Goal: Transaction & Acquisition: Download file/media

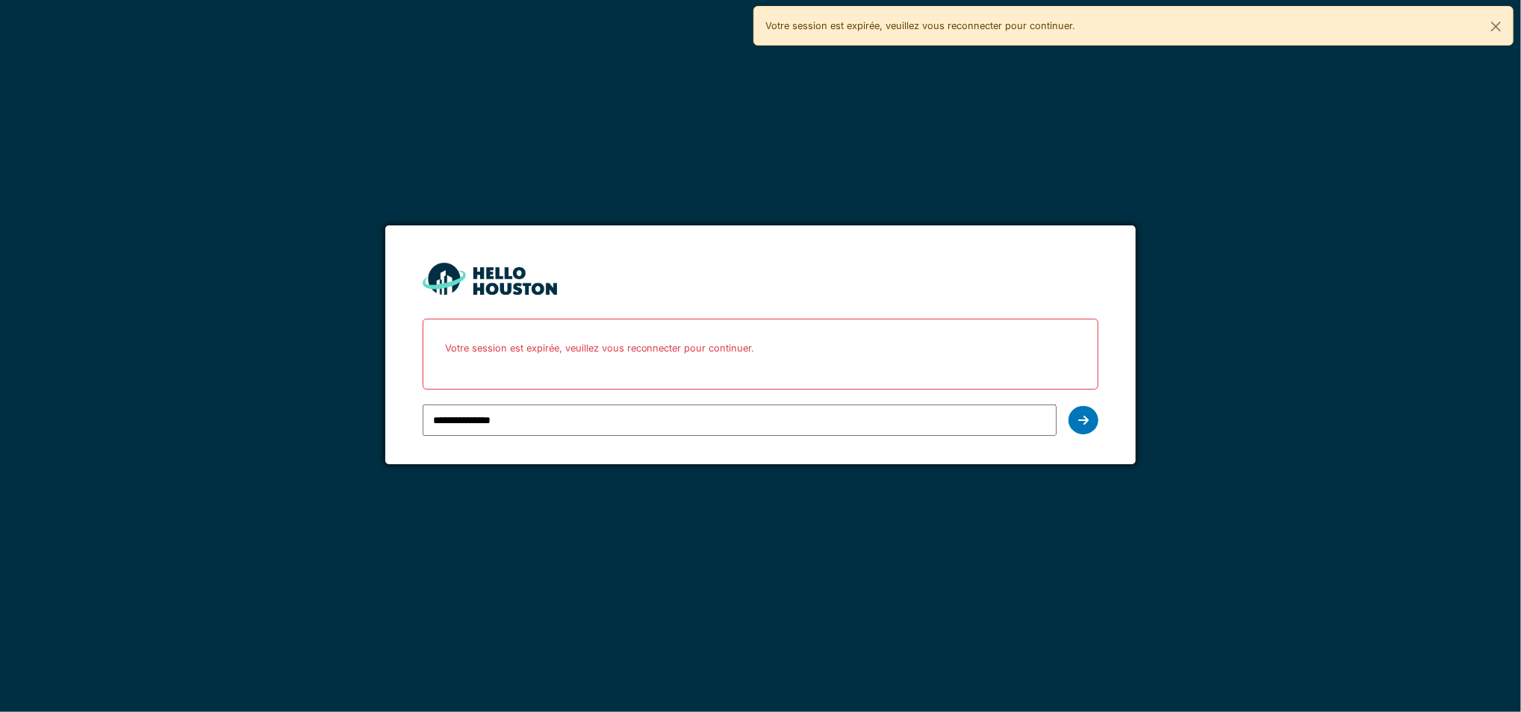
type input "**********"
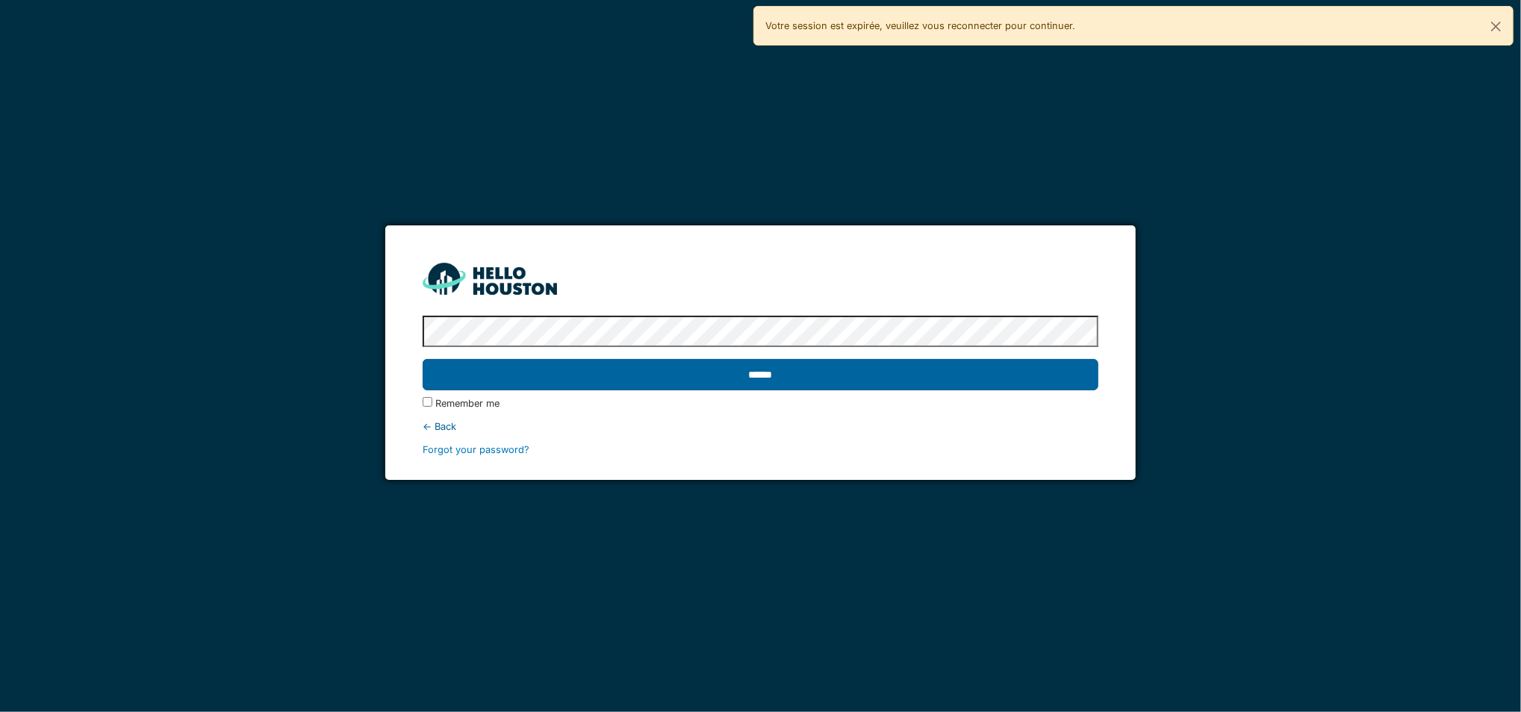
click at [701, 379] on input "******" at bounding box center [761, 374] width 677 height 31
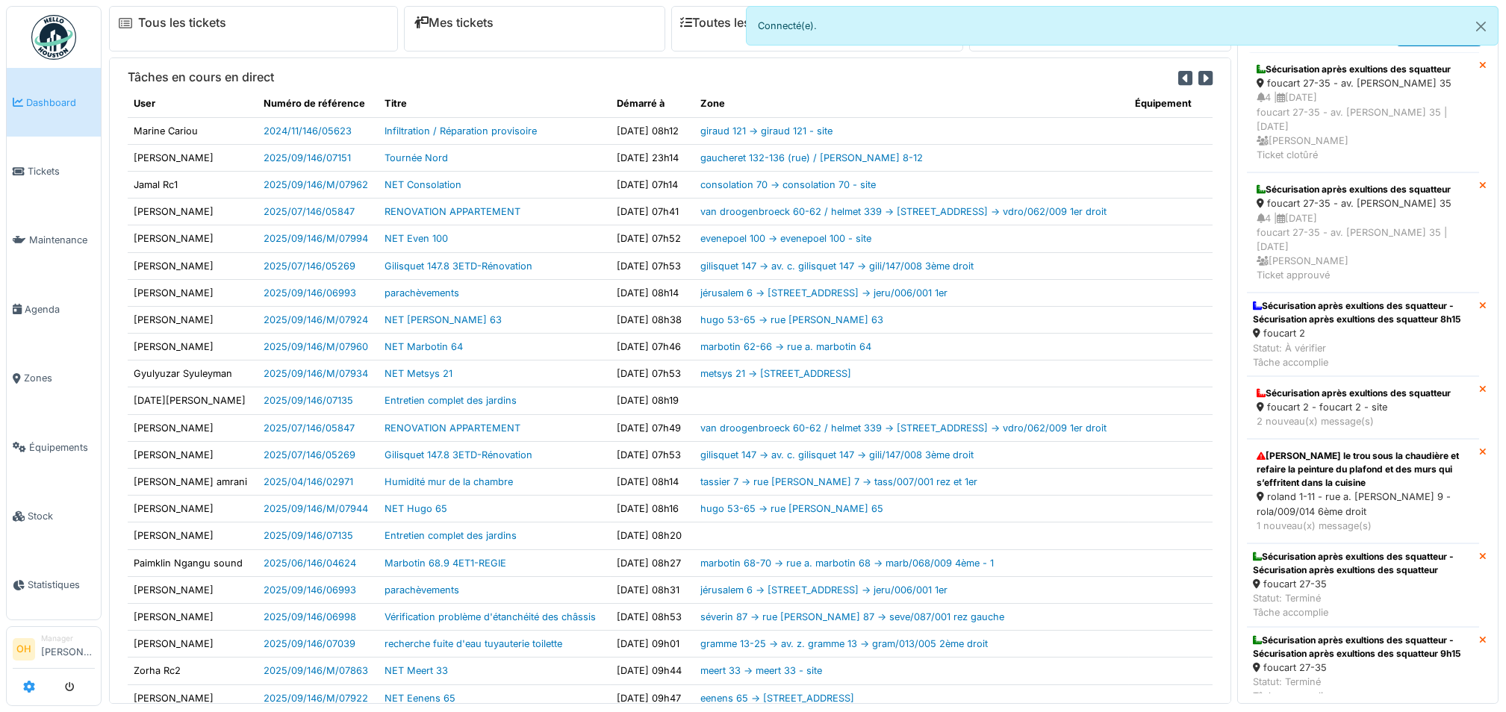
click at [28, 682] on icon at bounding box center [29, 687] width 12 height 12
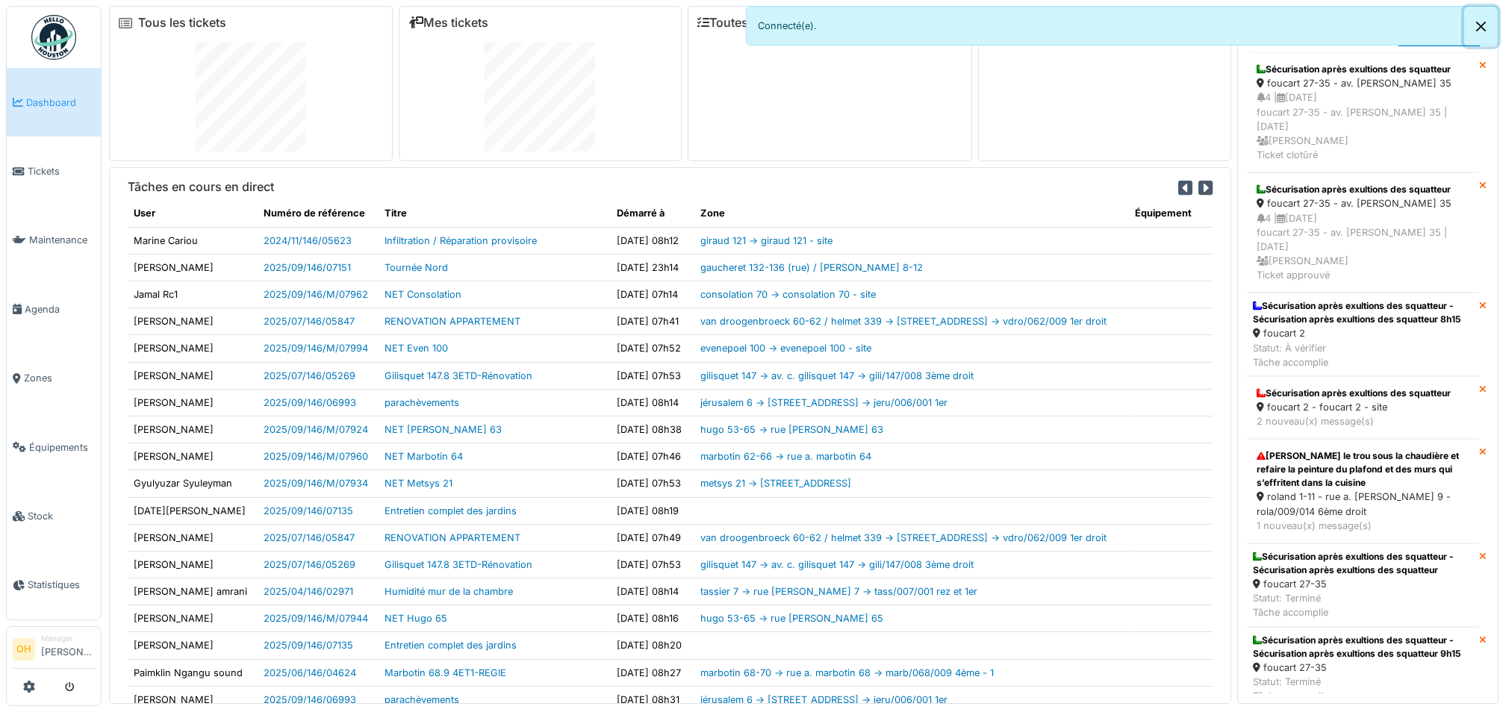
click at [1481, 29] on button "Close" at bounding box center [1481, 27] width 34 height 40
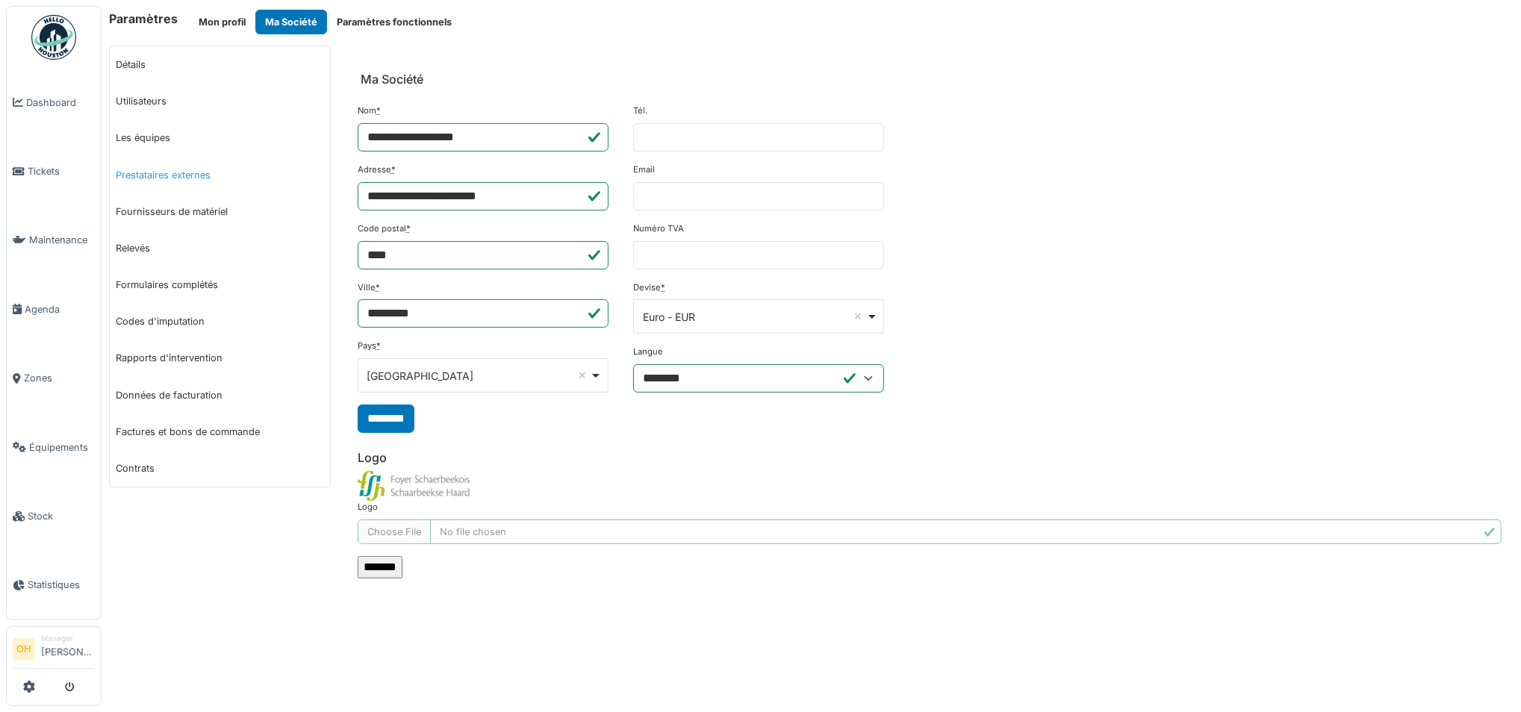
click at [167, 180] on link "Prestataires externes" at bounding box center [220, 175] width 220 height 37
select select "***"
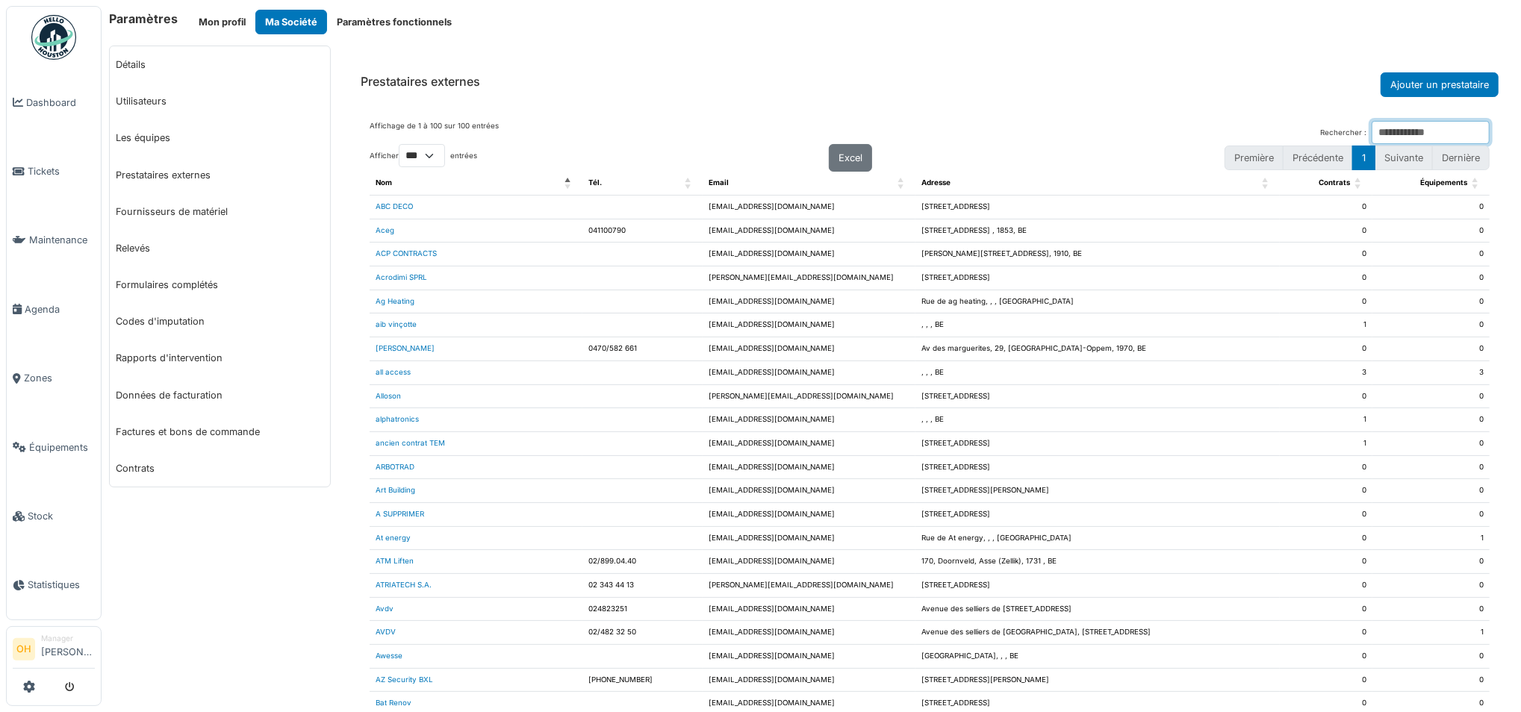
click at [1372, 128] on input "Rechercher :" at bounding box center [1431, 132] width 118 height 23
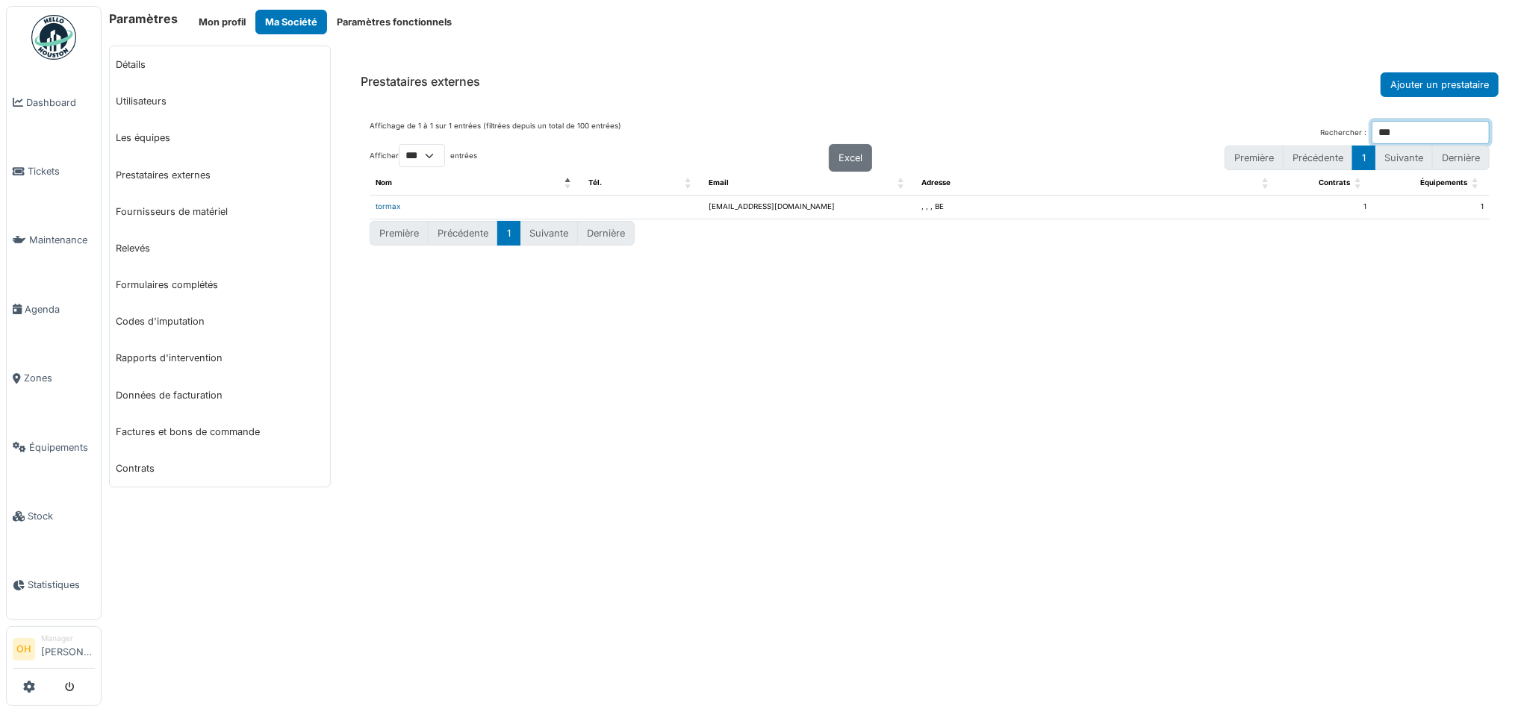
type input "***"
click at [397, 206] on link "tormax" at bounding box center [388, 206] width 25 height 8
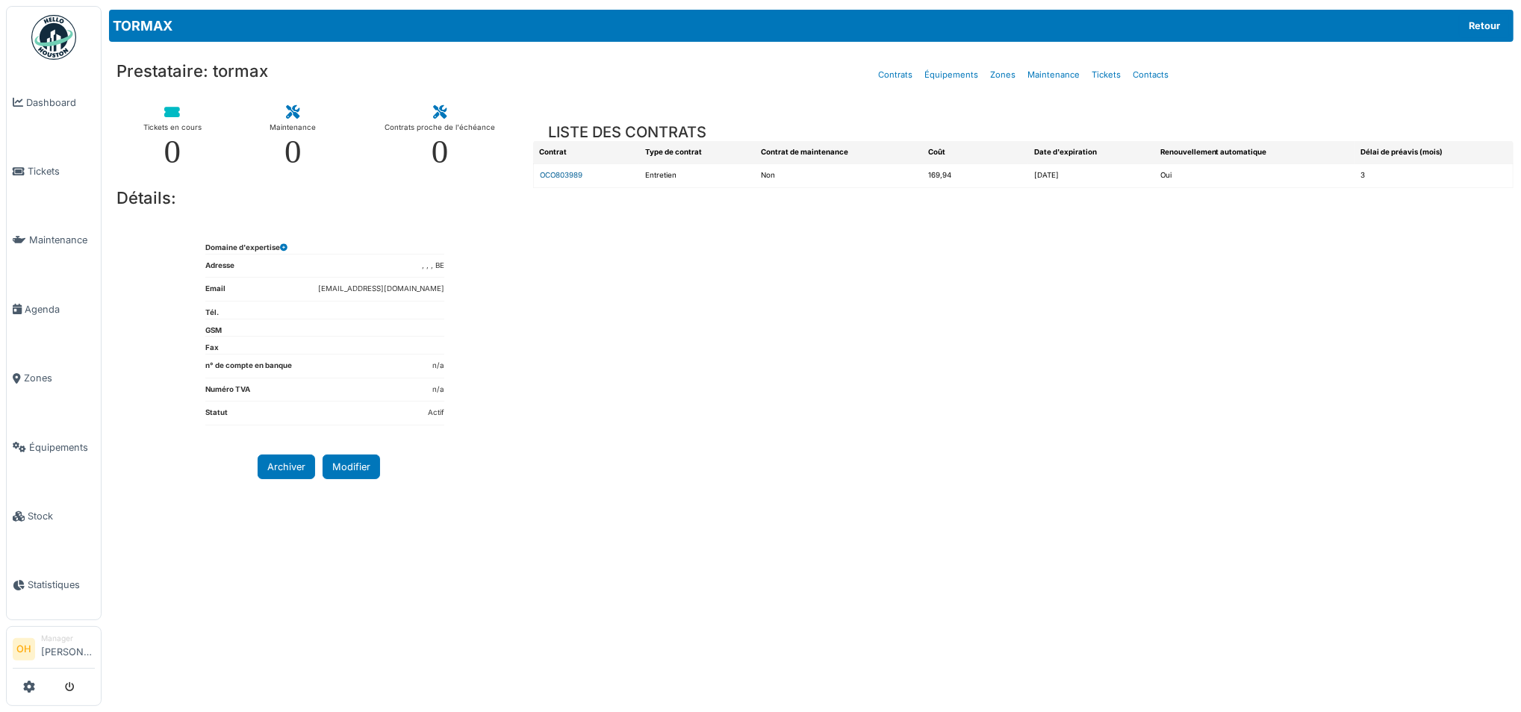
click at [567, 176] on link "OCO803989" at bounding box center [561, 175] width 43 height 8
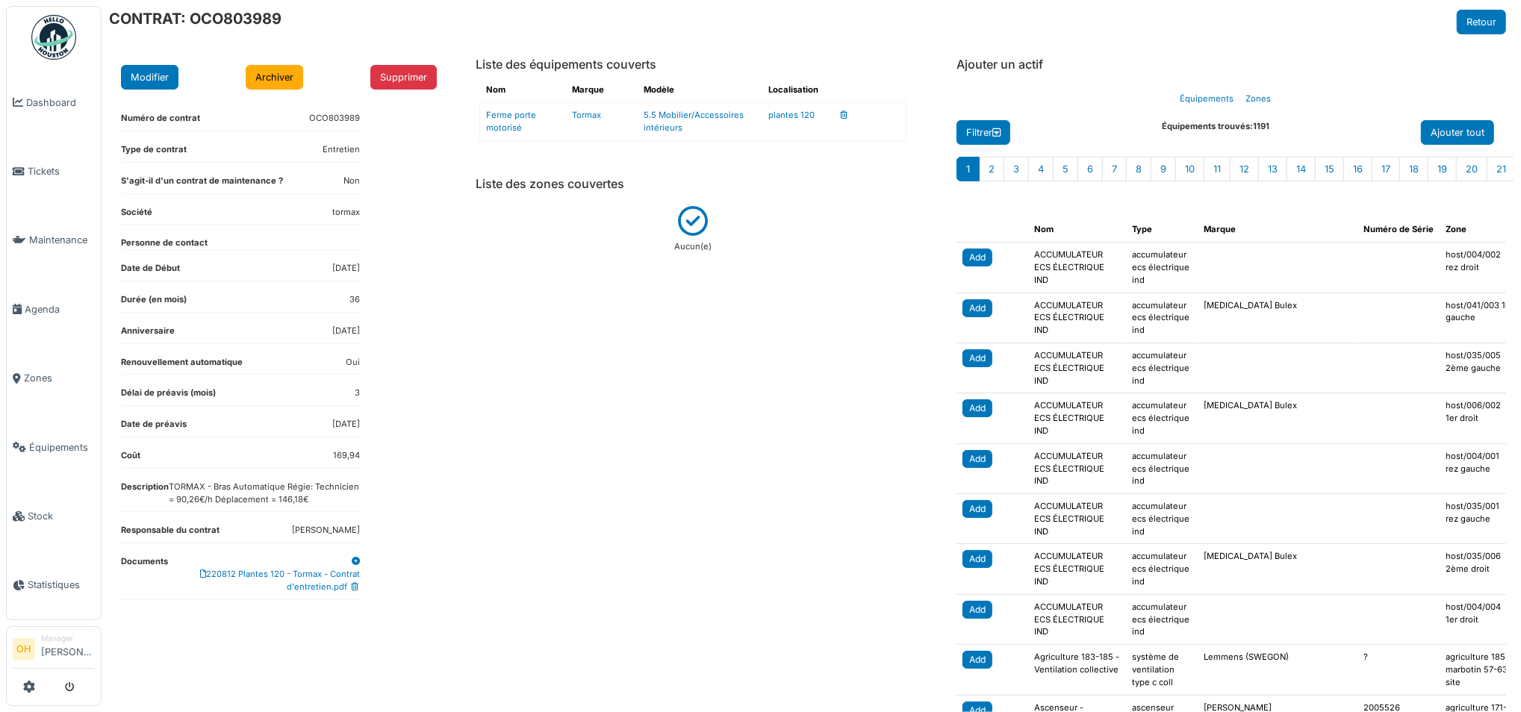
click at [303, 581] on div "220812 Plantes 120 - Tormax - Contrat d'entretien.pdf" at bounding box center [264, 580] width 192 height 25
click at [247, 569] on div "220812 Plantes 120 - Tormax - Contrat d'entretien.pdf" at bounding box center [264, 580] width 192 height 25
click at [321, 576] on link "220812 Plantes 120 - Tormax - Contrat d'entretien.pdf" at bounding box center [280, 580] width 160 height 23
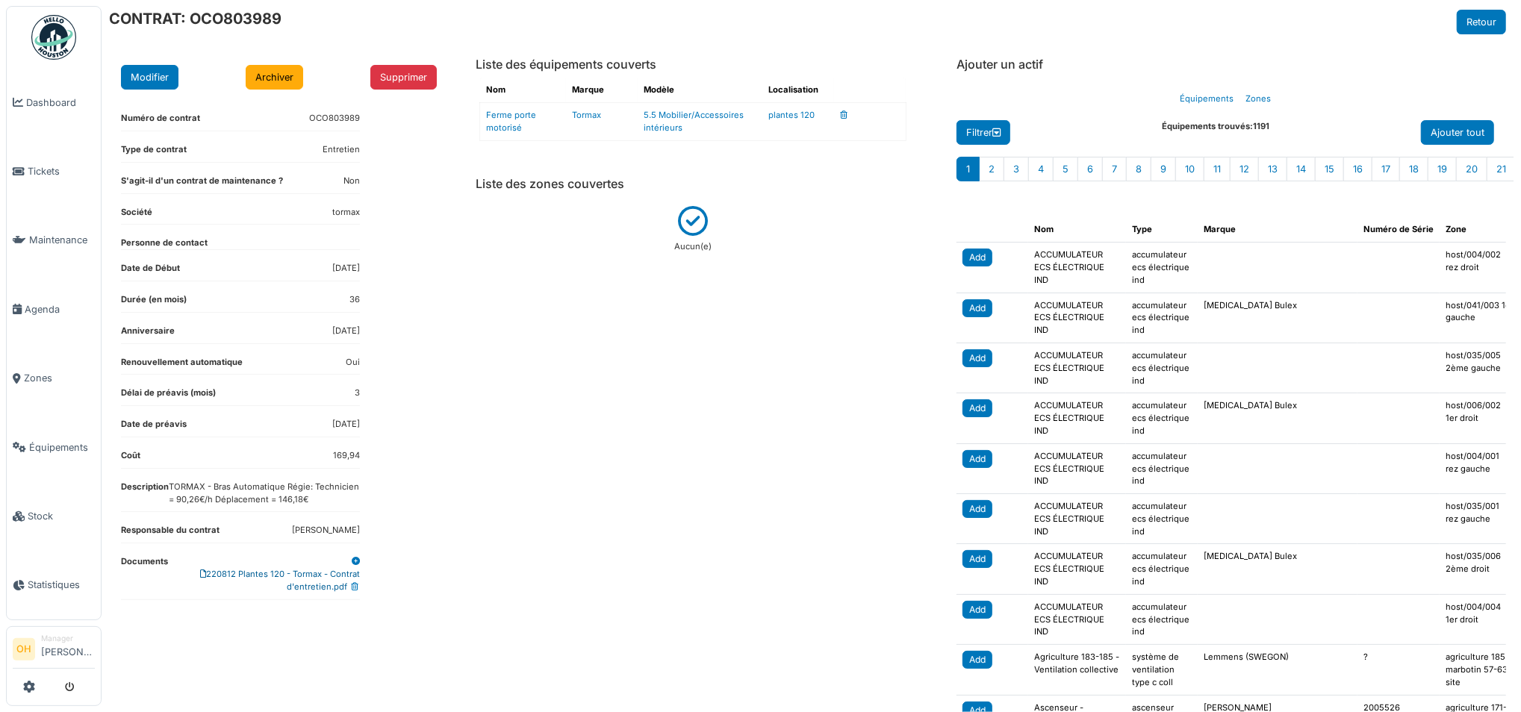
click at [321, 576] on link "220812 Plantes 120 - Tormax - Contrat d'entretien.pdf" at bounding box center [280, 580] width 160 height 23
click at [308, 587] on link "220812 Plantes 120 - Tormax - Contrat d'entretien.pdf" at bounding box center [280, 580] width 160 height 23
click at [279, 577] on link "220812 Plantes 120 - Tormax - Contrat d'entretien.pdf" at bounding box center [280, 580] width 160 height 23
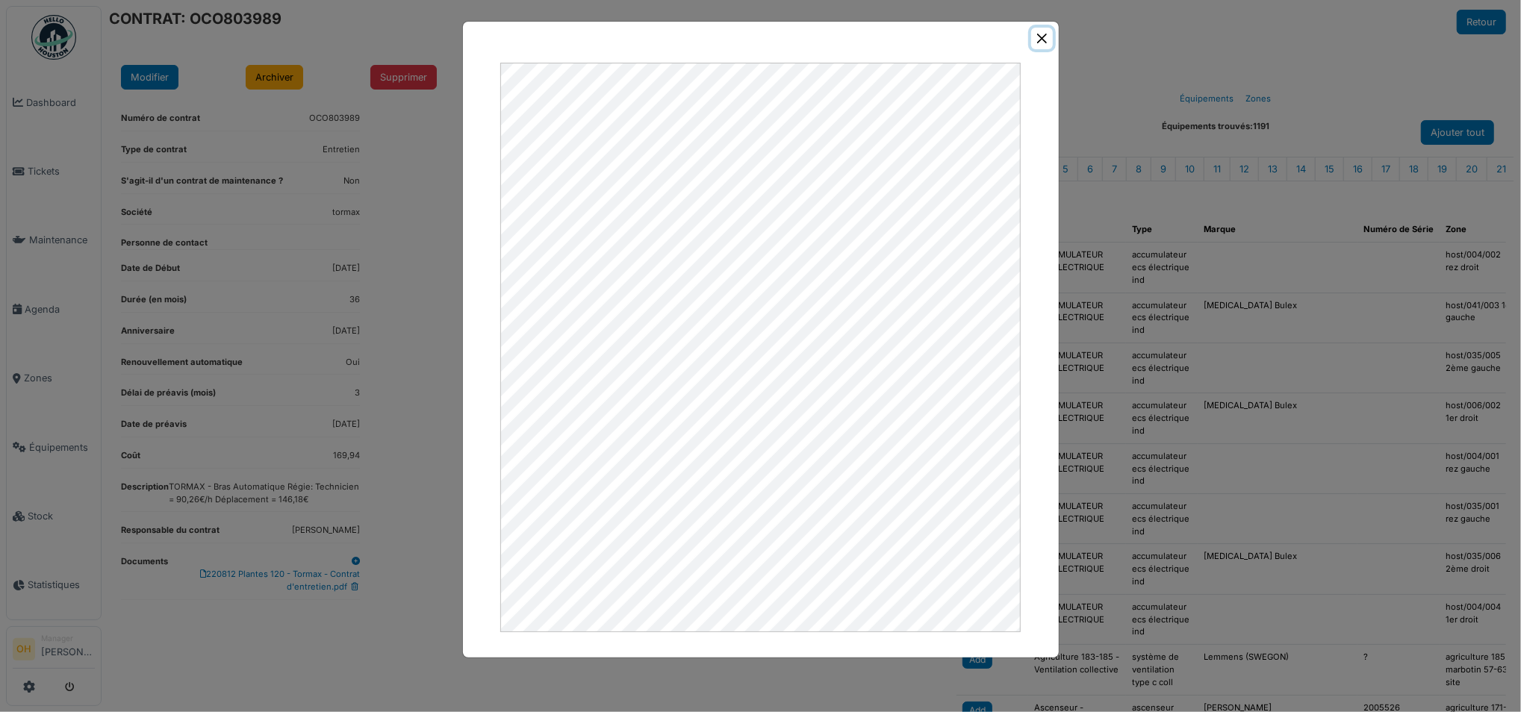
click at [1038, 37] on button "Close" at bounding box center [1042, 39] width 22 height 22
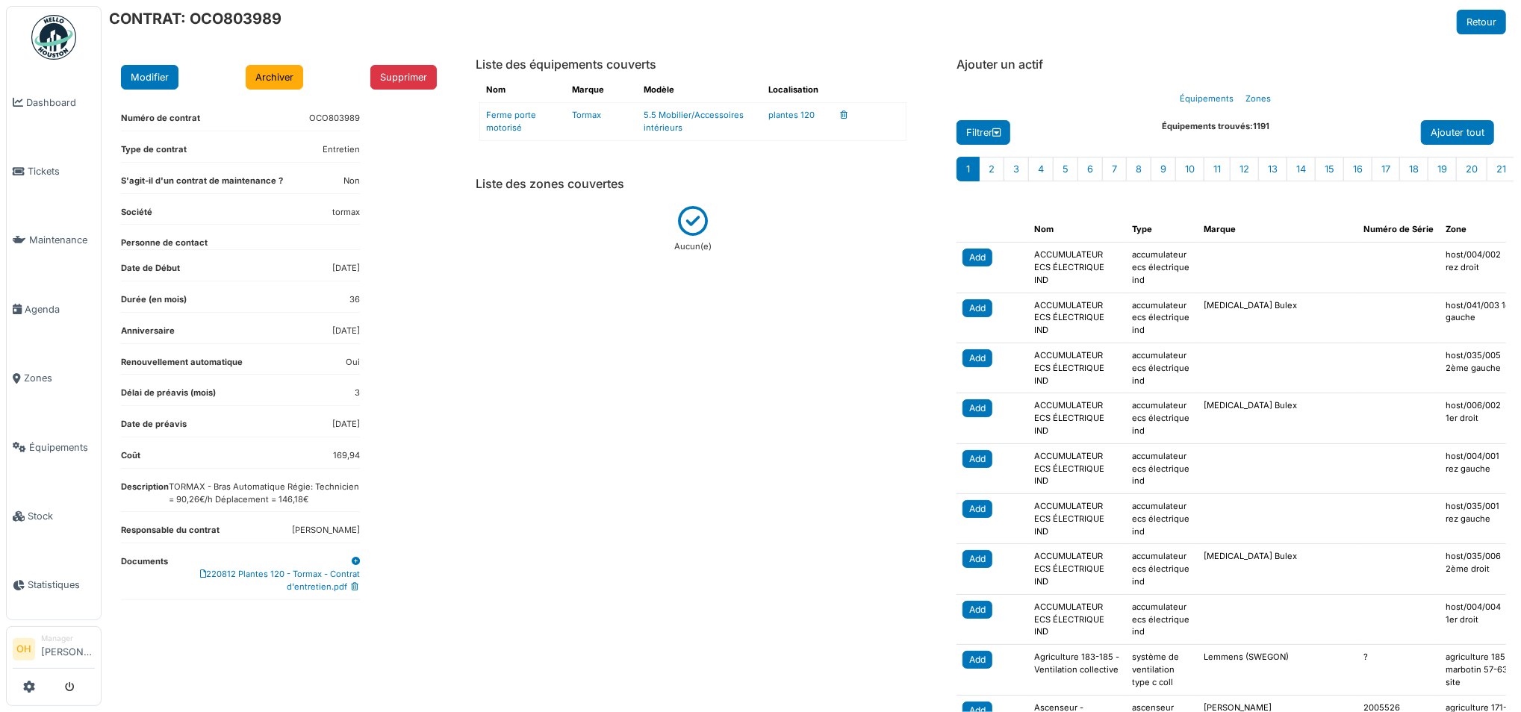
click at [332, 580] on div "220812 Plantes 120 - Tormax - Contrat d'entretien.pdf" at bounding box center [264, 580] width 192 height 25
click at [331, 572] on link "220812 Plantes 120 - Tormax - Contrat d'entretien.pdf" at bounding box center [280, 580] width 160 height 23
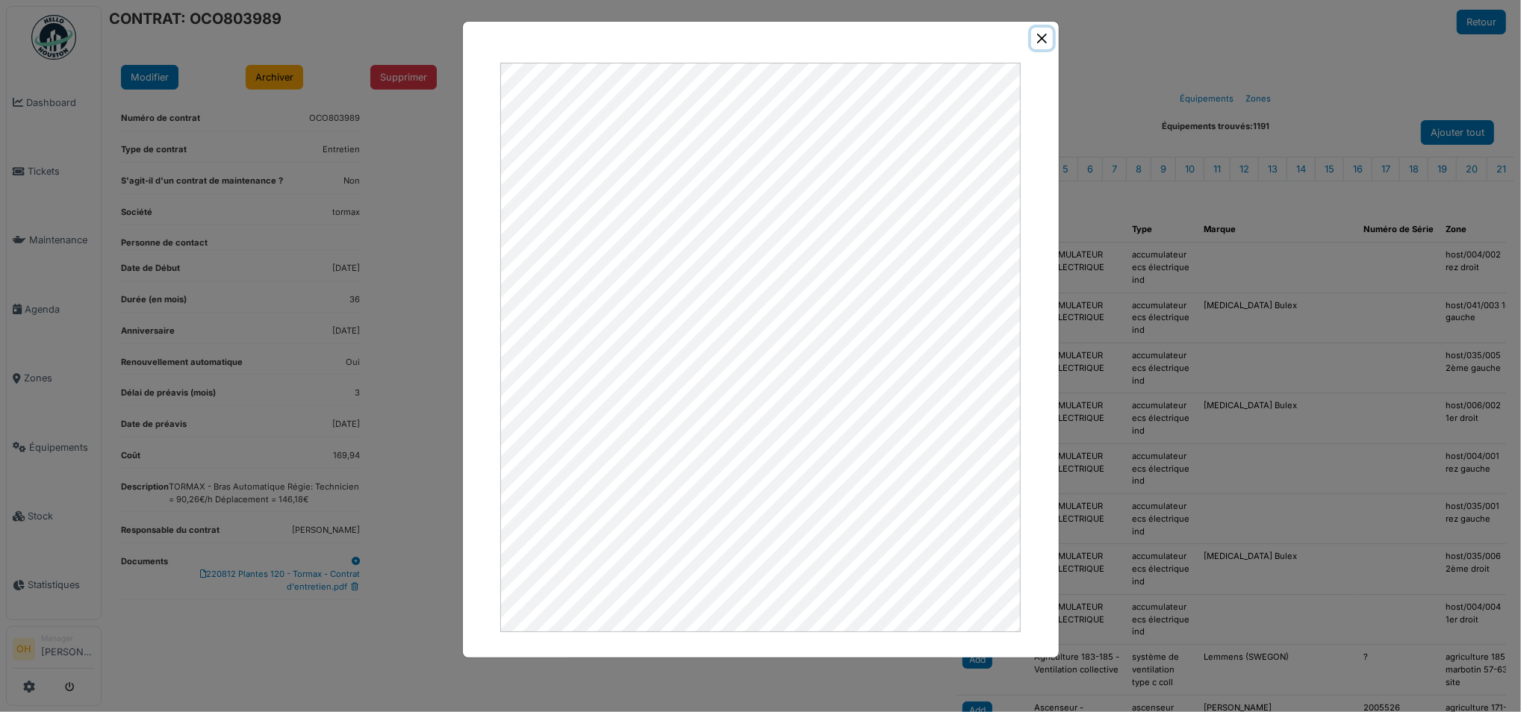
click at [1034, 37] on button "Close" at bounding box center [1042, 39] width 22 height 22
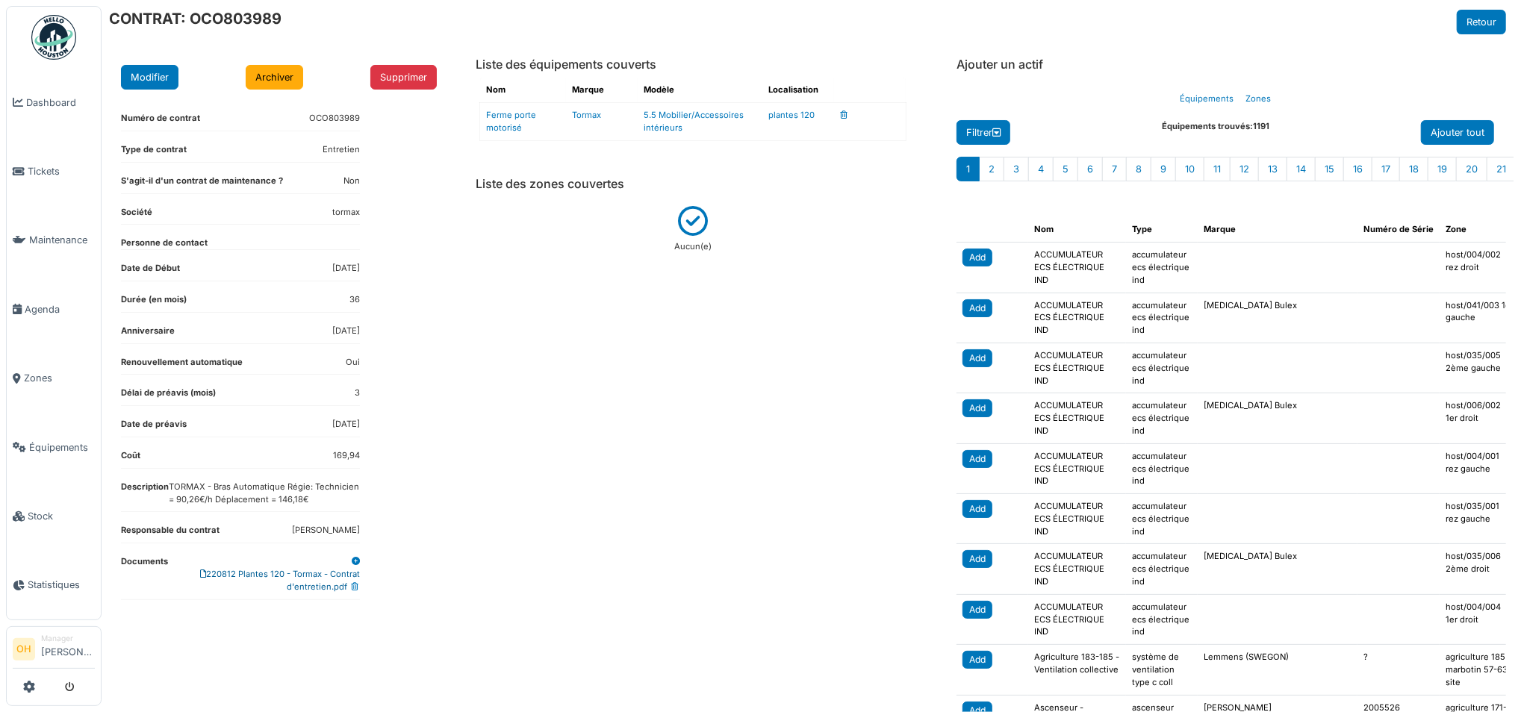
click at [305, 582] on link "220812 Plantes 120 - Tormax - Contrat d'entretien.pdf" at bounding box center [280, 580] width 160 height 23
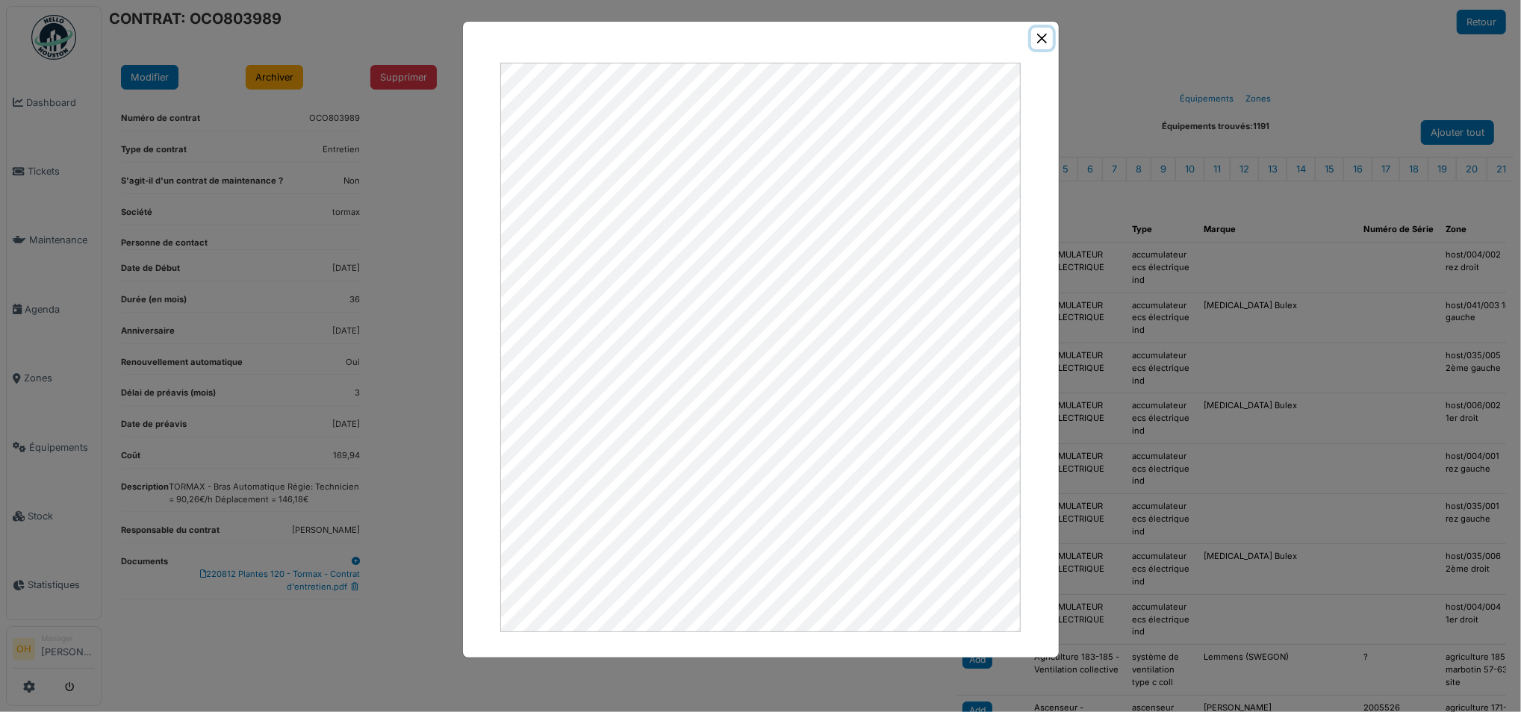
click at [1042, 37] on button "Close" at bounding box center [1042, 39] width 22 height 22
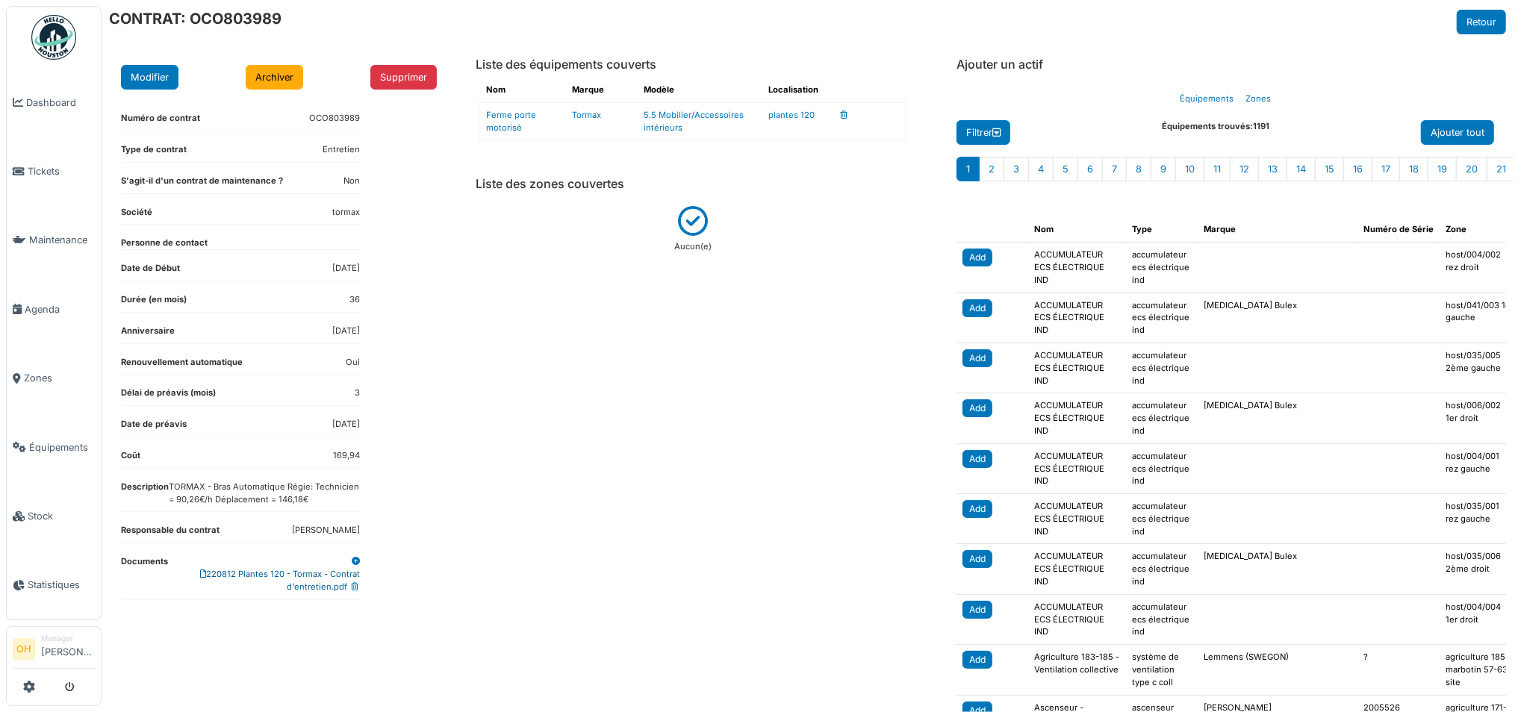
click at [323, 582] on link "220812 Plantes 120 - Tormax - Contrat d'entretien.pdf" at bounding box center [280, 580] width 160 height 23
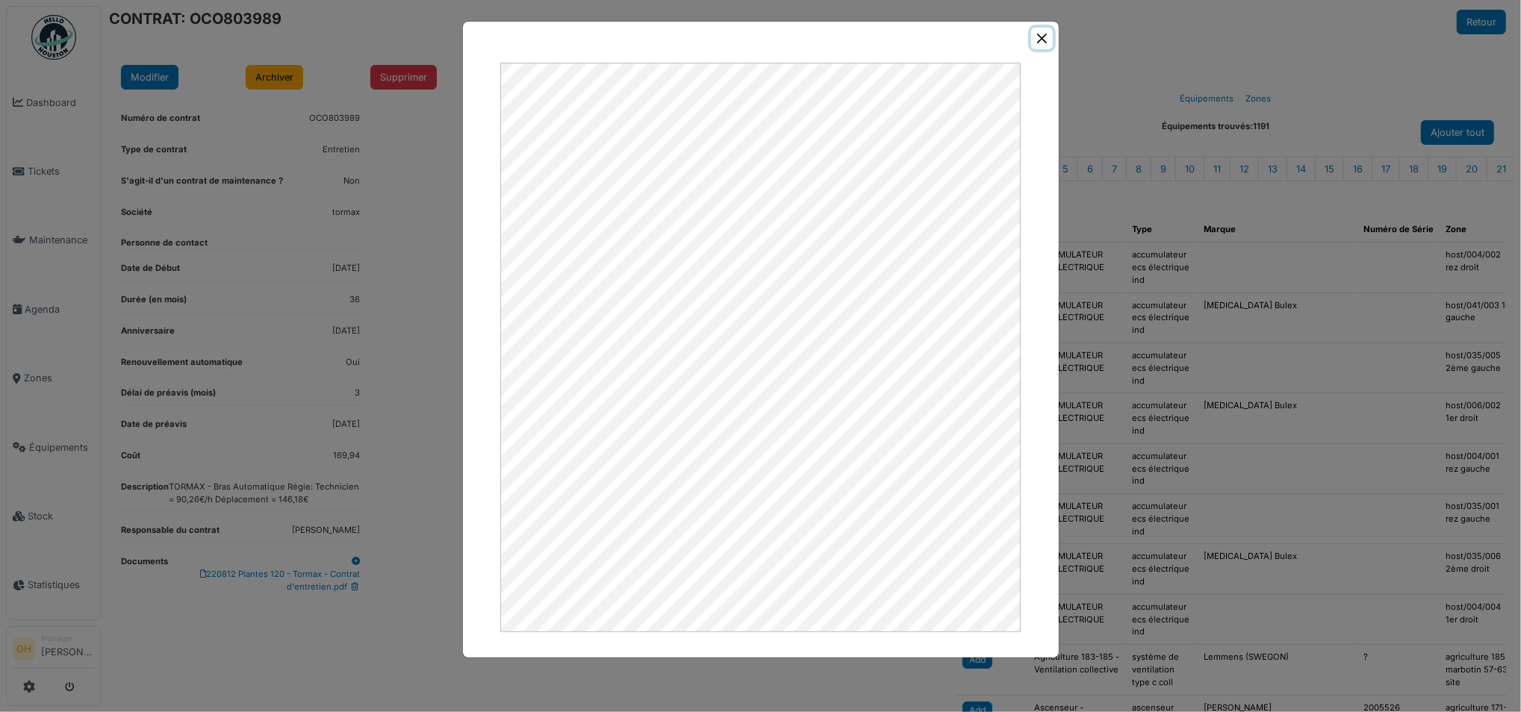
click at [1036, 39] on button "Close" at bounding box center [1042, 39] width 22 height 22
